Goal: Communication & Community: Answer question/provide support

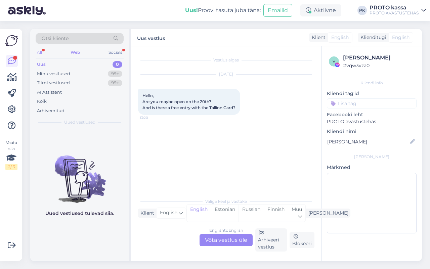
click at [43, 51] on div "All" at bounding box center [40, 52] width 8 height 9
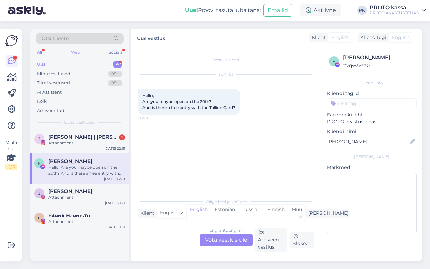
click at [71, 53] on div "Web" at bounding box center [76, 52] width 12 height 9
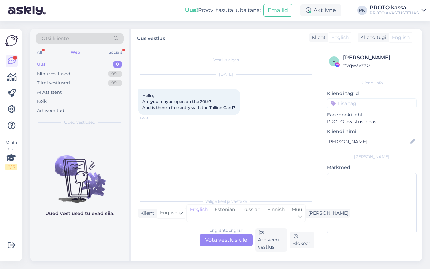
click at [215, 234] on div "English to English Võta vestlus üle" at bounding box center [226, 240] width 53 height 12
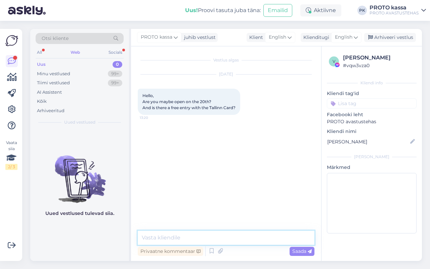
click at [173, 231] on textarea at bounding box center [226, 238] width 177 height 14
type textarea "Tere,"
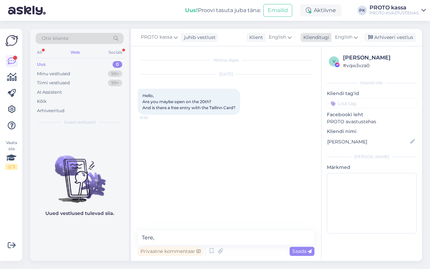
click at [352, 34] on span "English" at bounding box center [343, 37] width 17 height 7
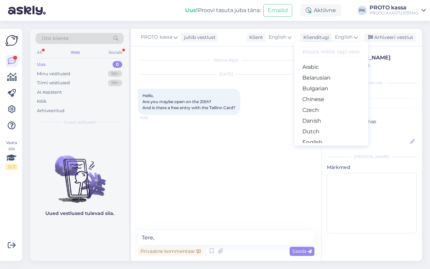
click at [321, 148] on link "Estonian" at bounding box center [331, 153] width 74 height 11
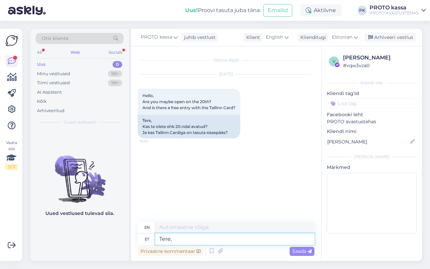
click at [177, 235] on textarea "Tere," at bounding box center [234, 239] width 159 height 11
type textarea "Hello,"
type textarea "Tere, oleme 20"
type textarea "Hello, we are"
type textarea "Tere, oleme 20. a"
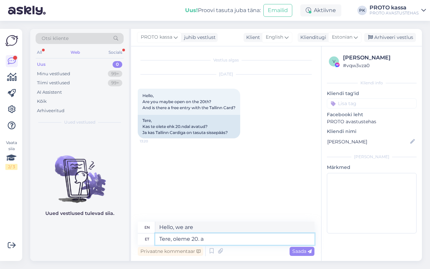
type textarea "Hello, we are 20."
type textarea "Tere, oleme [DATE]"
type textarea "Hello, it's [DATE]"
type textarea "Tere, oleme [DATE] avatud"
type textarea "Hello, we are open on [DATE]"
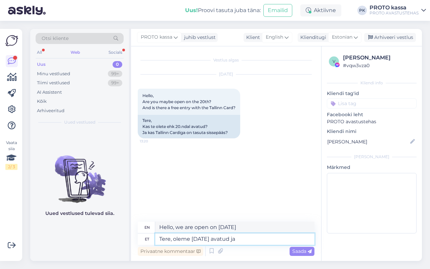
type textarea "Tere, oleme [DATE] avatud ja s"
type textarea "Hello, we are open on [DATE] and"
type textarea "Tere, oleme [DATE] avatud [PERSON_NAME] p"
type textarea "Hello, we are open and in on [DATE]"
type textarea "Tere, oleme [DATE] avatud ja"
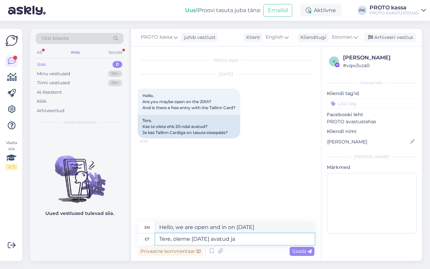
type textarea "Hello, we are open on [DATE] and"
type textarea "Tere, oleme [DATE] avatud [PERSON_NAME]"
type textarea "Hello, we are open on [DATE] and [GEOGRAPHIC_DATA]"
type textarea "Tere, oleme [DATE] avatud [PERSON_NAME] Cardiga s"
type textarea "Hello, we are open on [DATE] and accept Tallinn Card"
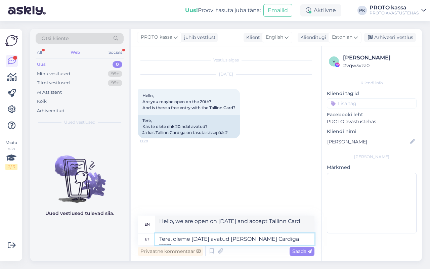
type textarea "Tere, oleme [DATE] avatud [PERSON_NAME] Cardiga saan"
type textarea "Hello, we are open on [DATE] and with the Tallinn Card I can"
type textarea "Tere, oleme [DATE] avatud [PERSON_NAME] Cardiga saab tr"
type textarea "Hello, we are open on [DATE] and you can use the Tallinn Card"
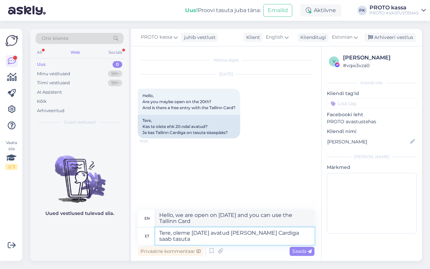
type textarea "Tere, oleme [DATE] avatud [PERSON_NAME] Cardiga saab tasuta s"
type textarea "Hello, we are open on [DATE] and admission is free with the Tallinn Card."
click at [263, 235] on textarea "Tere, oleme [DATE] avatud [PERSON_NAME] Cardiga saab tasuta sisse." at bounding box center [234, 236] width 159 height 17
type textarea "Tere, oleme [DATE] avatud ja [GEOGRAPHIC_DATA] Cardiga saab tasuta sisse."
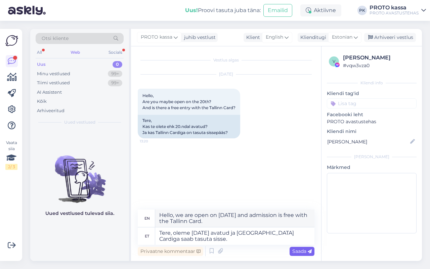
click at [296, 251] on span "Saada" at bounding box center [301, 251] width 19 height 6
click at [298, 252] on span "Saada" at bounding box center [301, 251] width 19 height 6
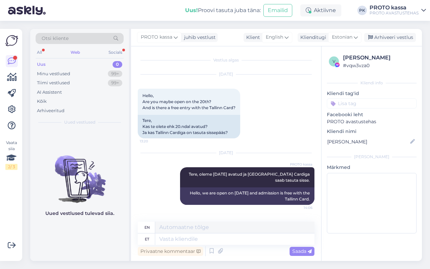
click at [46, 49] on div "All Web Socials" at bounding box center [80, 53] width 88 height 10
click at [41, 51] on div "All" at bounding box center [40, 52] width 8 height 9
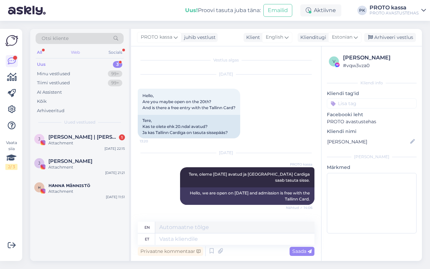
click at [74, 56] on div "All Web Socials" at bounding box center [80, 53] width 88 height 10
click at [80, 46] on div "Otsi kliente" at bounding box center [80, 40] width 88 height 15
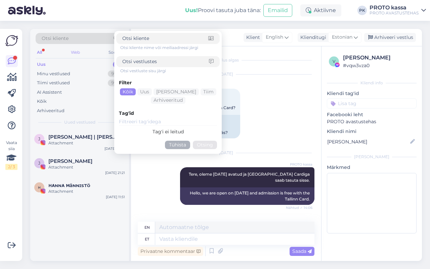
click at [71, 50] on div "Web" at bounding box center [76, 52] width 12 height 9
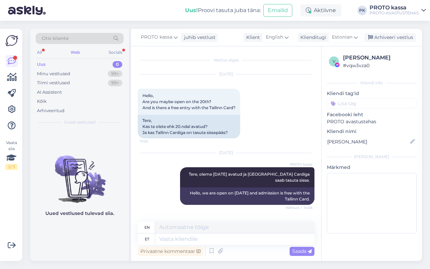
click at [78, 52] on div "Web" at bounding box center [75, 52] width 12 height 9
click at [37, 47] on div "Otsi kliente All Web Socials Uus 0 Minu vestlused 99+ Tiimi vestlused 99+ AI As…" at bounding box center [79, 79] width 99 height 101
click at [43, 49] on div "All" at bounding box center [40, 52] width 8 height 9
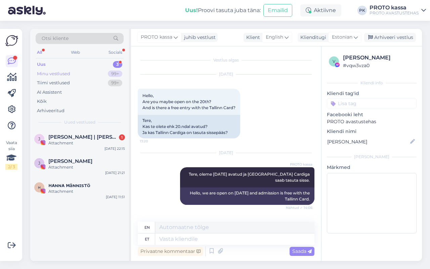
click at [45, 70] on div "Minu vestlused 99+" at bounding box center [80, 73] width 88 height 9
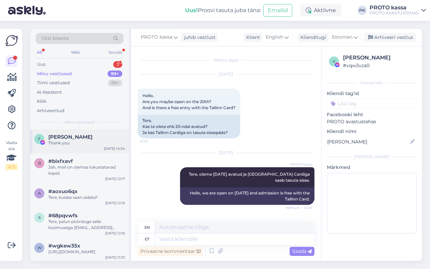
click at [61, 135] on span "[PERSON_NAME]" at bounding box center [70, 137] width 44 height 6
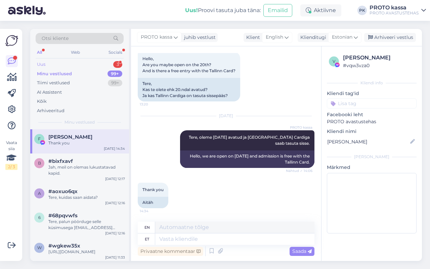
click at [65, 64] on div "Uus 3" at bounding box center [80, 64] width 88 height 9
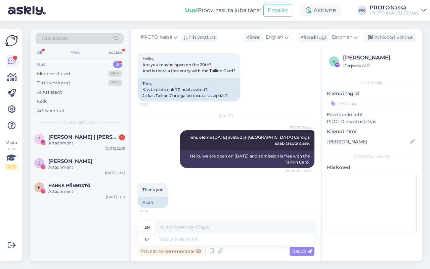
click at [74, 54] on div "Web" at bounding box center [76, 52] width 12 height 9
